Goal: Information Seeking & Learning: Learn about a topic

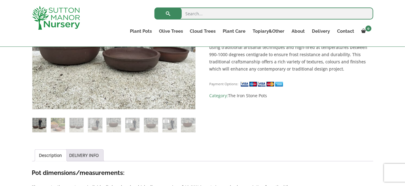
scroll to position [186, 0]
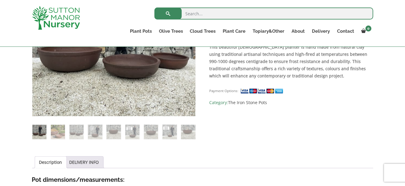
click at [177, 130] on li at bounding box center [169, 131] width 15 height 15
click at [173, 131] on img at bounding box center [169, 131] width 14 height 14
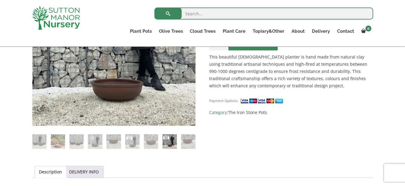
scroll to position [177, 0]
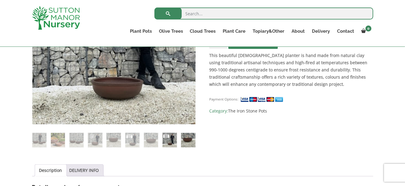
click at [193, 138] on img at bounding box center [188, 140] width 14 height 14
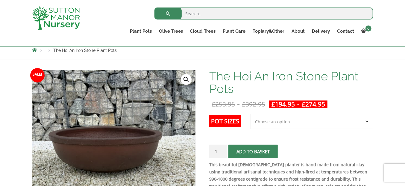
scroll to position [64, 0]
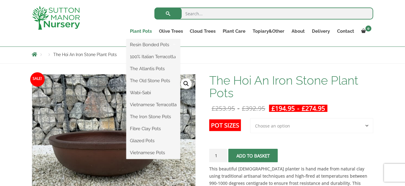
click at [140, 31] on link "Plant Pots" at bounding box center [140, 31] width 29 height 8
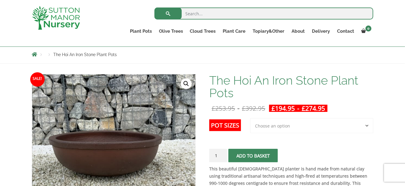
click at [56, 18] on img at bounding box center [56, 18] width 48 height 24
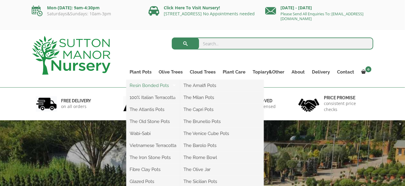
click at [142, 83] on link "Resin Bonded Pots" at bounding box center [153, 85] width 54 height 9
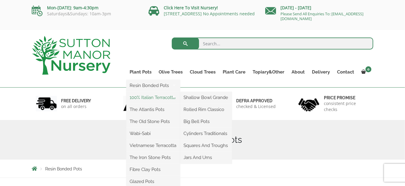
click at [144, 95] on link "100% Italian Terracotta" at bounding box center [153, 97] width 54 height 9
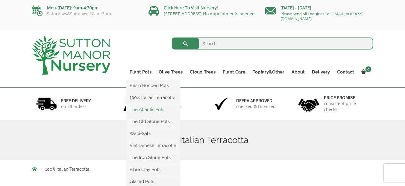
click at [146, 109] on link "The Atlantis Pots" at bounding box center [153, 109] width 54 height 9
click at [145, 133] on link "Wabi-Sabi" at bounding box center [153, 133] width 54 height 9
click at [151, 120] on link "The Old Stone Pots" at bounding box center [153, 121] width 54 height 9
click at [145, 144] on link "Vietnamese Terracotta" at bounding box center [153, 145] width 54 height 9
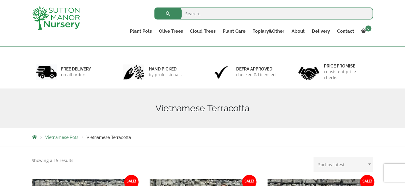
scroll to position [8, 0]
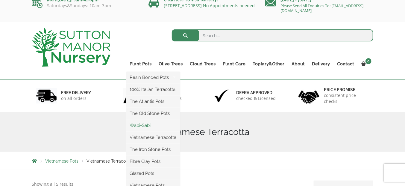
click at [149, 126] on link "Wabi-Sabi" at bounding box center [153, 125] width 54 height 9
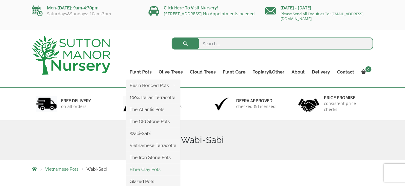
click at [154, 165] on link "Fibre Clay Pots" at bounding box center [153, 169] width 54 height 9
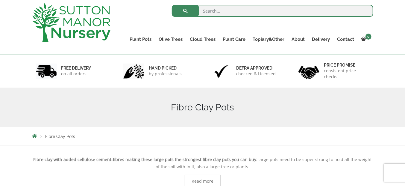
scroll to position [40, 0]
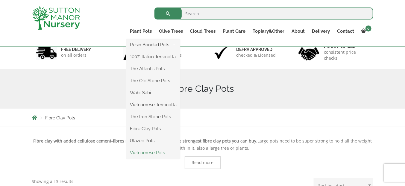
click at [144, 153] on link "Vietnamese Pots" at bounding box center [153, 152] width 54 height 9
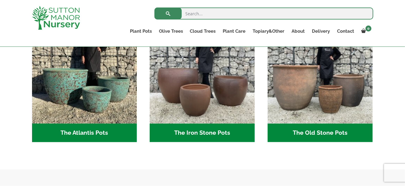
scroll to position [265, 0]
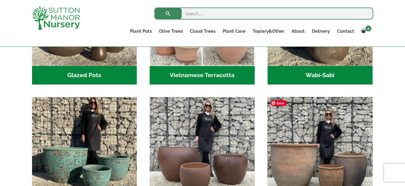
click at [329, 149] on img "Visit product category The Old Stone Pots" at bounding box center [320, 149] width 110 height 110
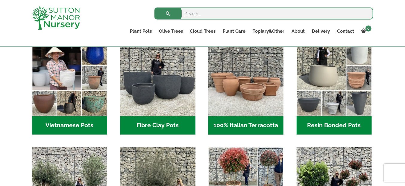
scroll to position [214, 0]
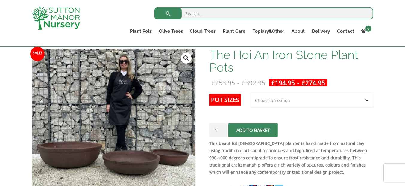
scroll to position [107, 0]
